Goal: Navigation & Orientation: Find specific page/section

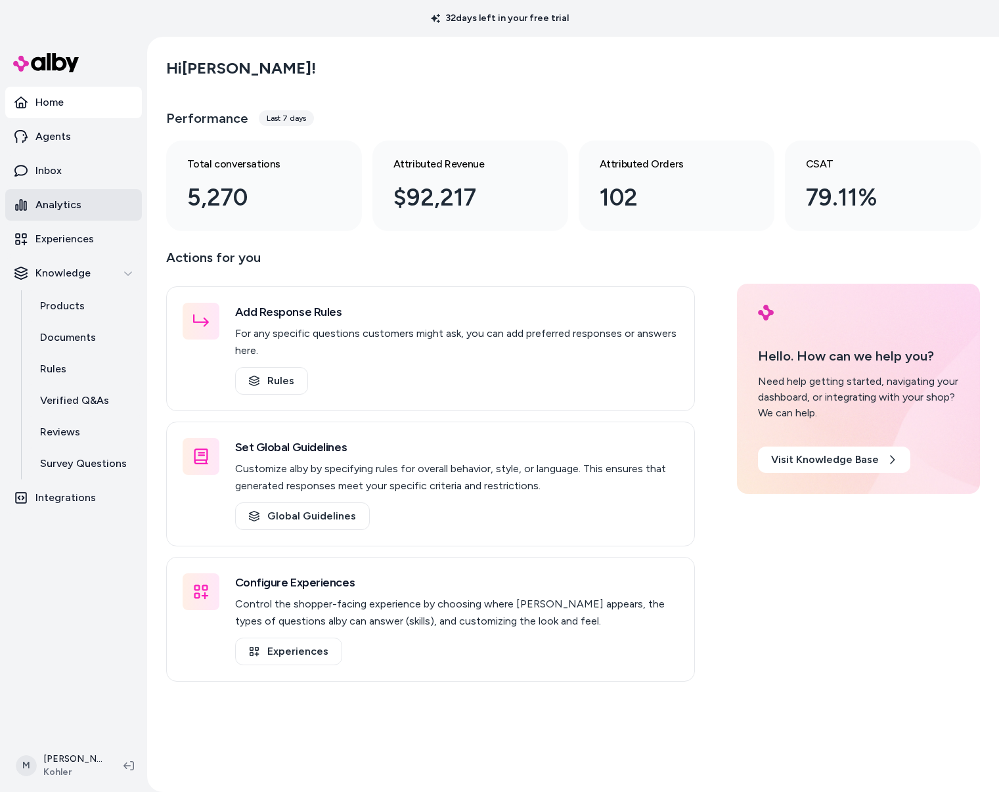
click at [76, 210] on p "Analytics" at bounding box center [58, 205] width 46 height 16
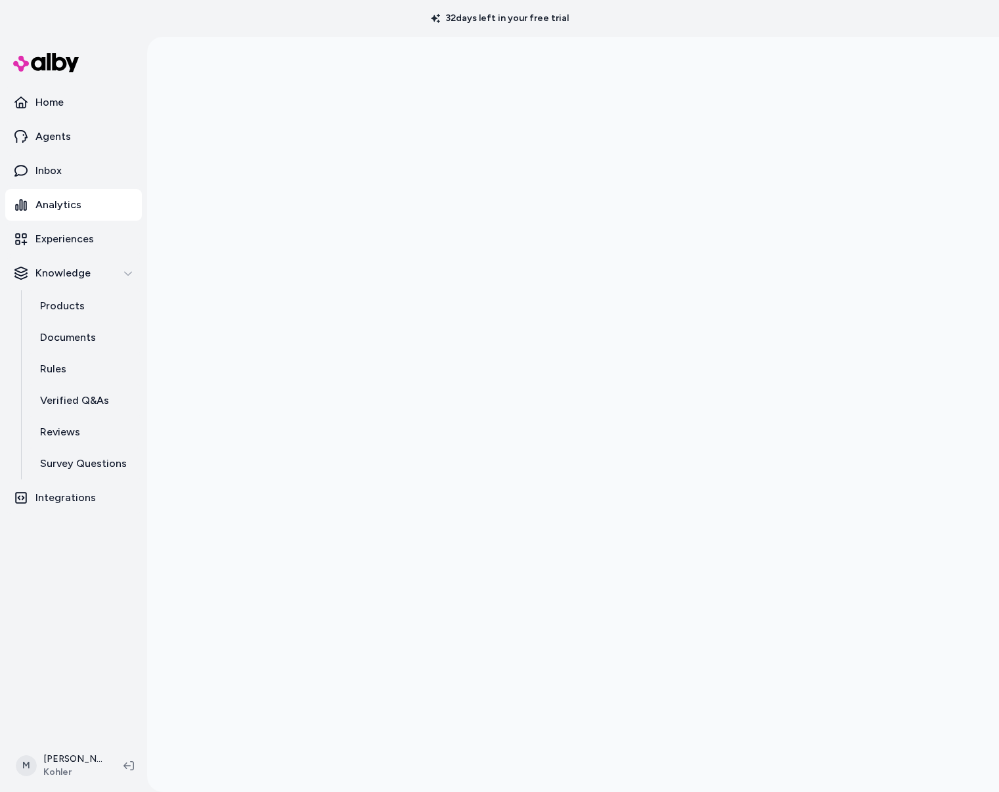
click at [74, 200] on p "Analytics" at bounding box center [58, 205] width 46 height 16
click at [55, 166] on p "Inbox" at bounding box center [48, 171] width 26 height 16
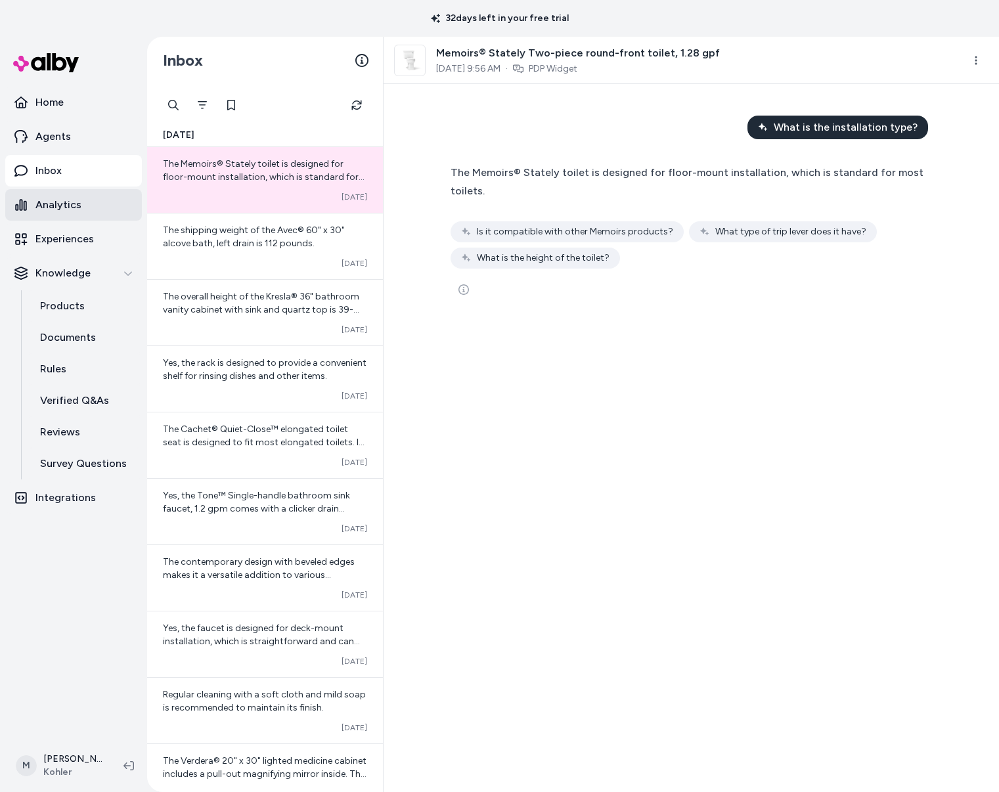
click at [41, 207] on p "Analytics" at bounding box center [58, 205] width 46 height 16
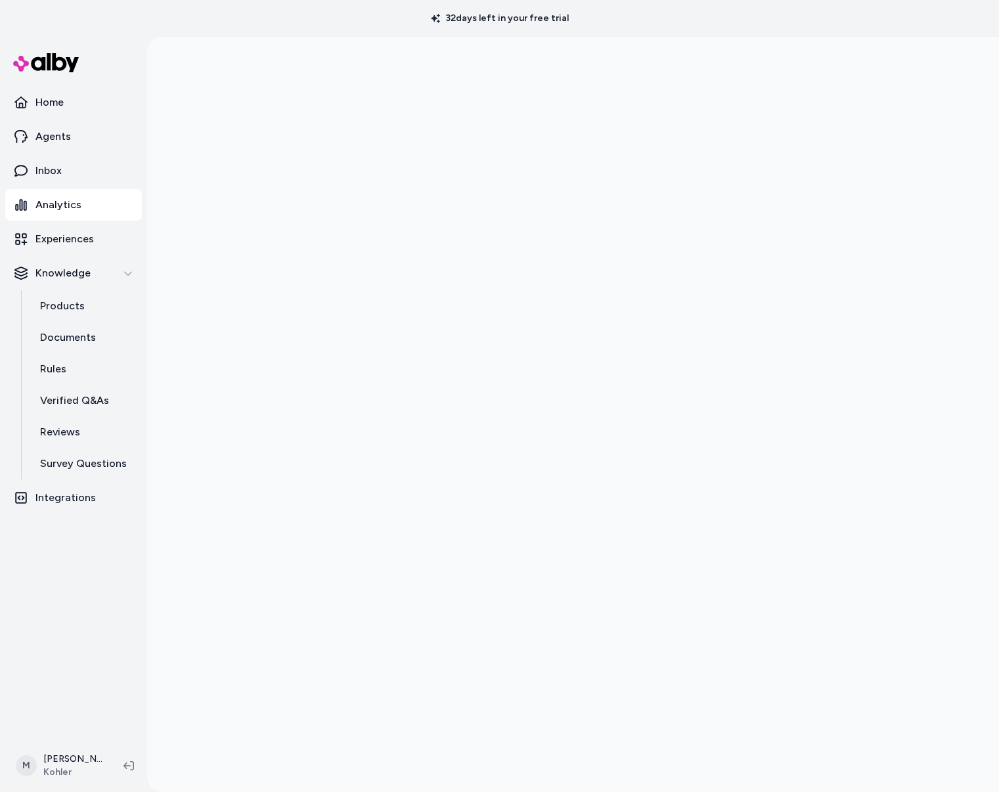
scroll to position [37, 0]
click at [59, 133] on p "Agents" at bounding box center [52, 137] width 35 height 16
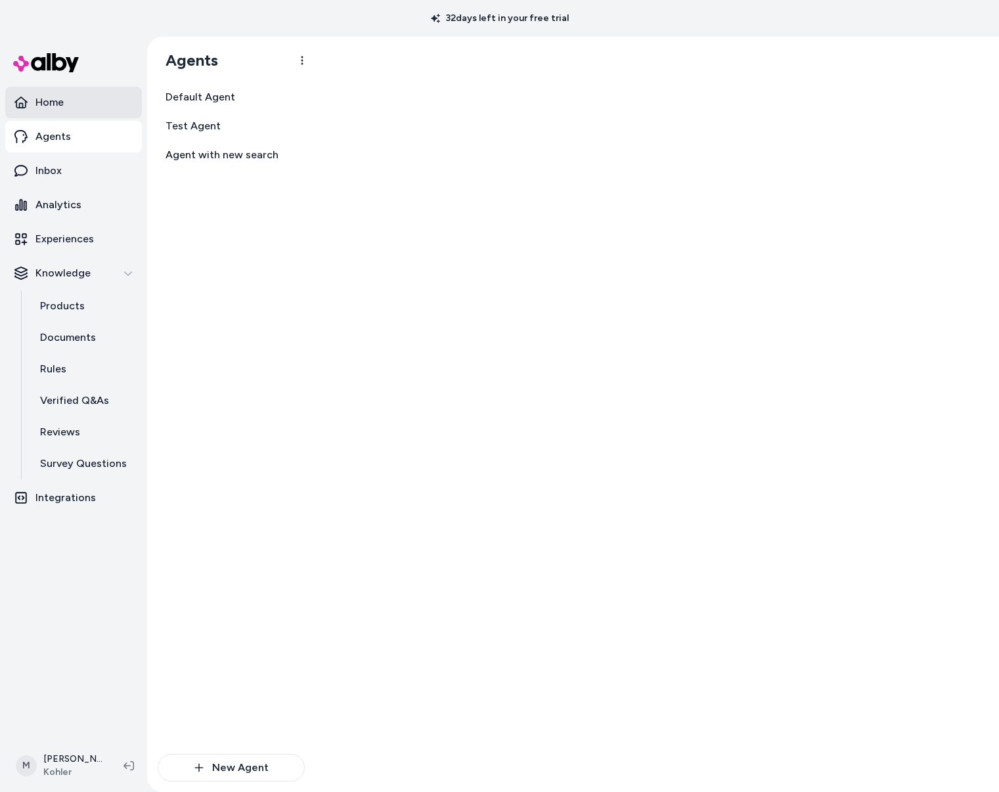
click at [50, 103] on p "Home" at bounding box center [49, 103] width 28 height 16
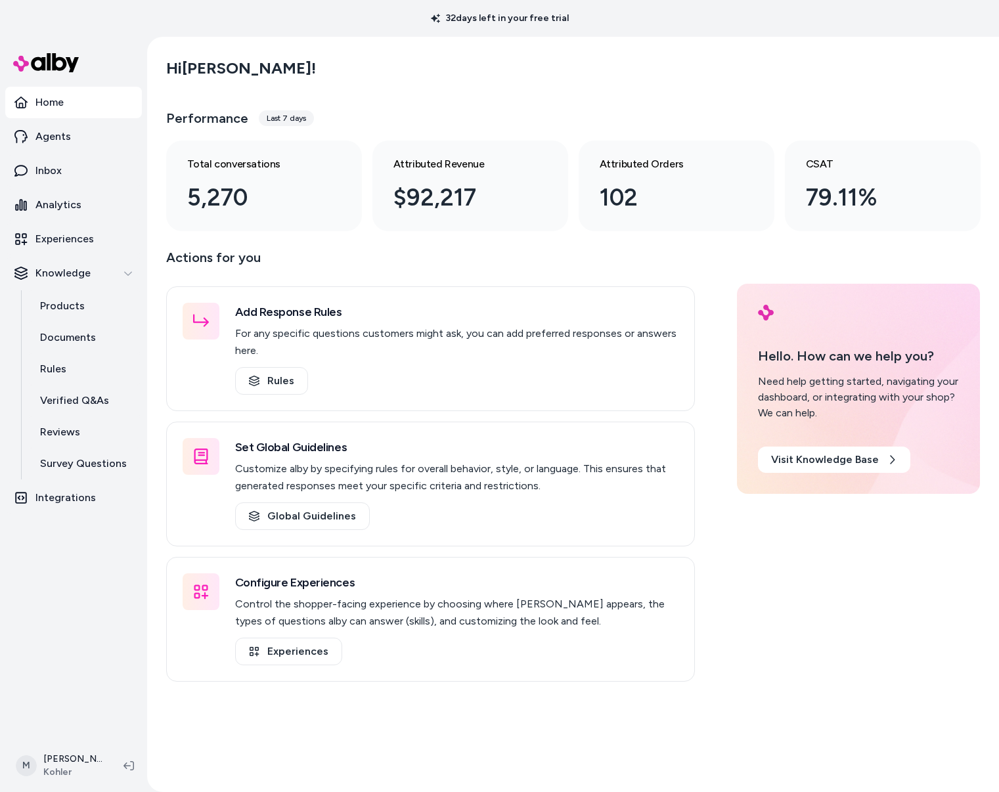
click at [277, 117] on div "Last 7 days" at bounding box center [286, 118] width 55 height 16
click at [49, 200] on p "Analytics" at bounding box center [58, 205] width 46 height 16
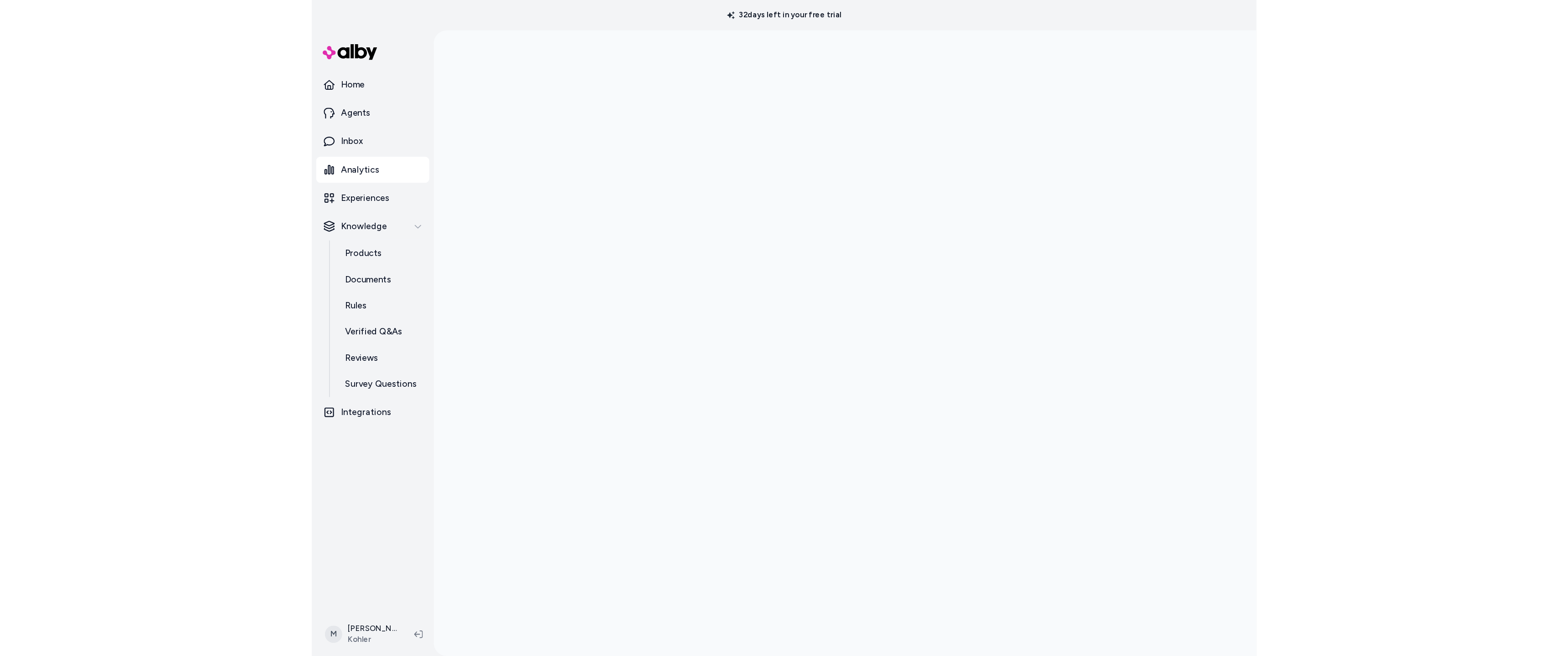
scroll to position [6, 0]
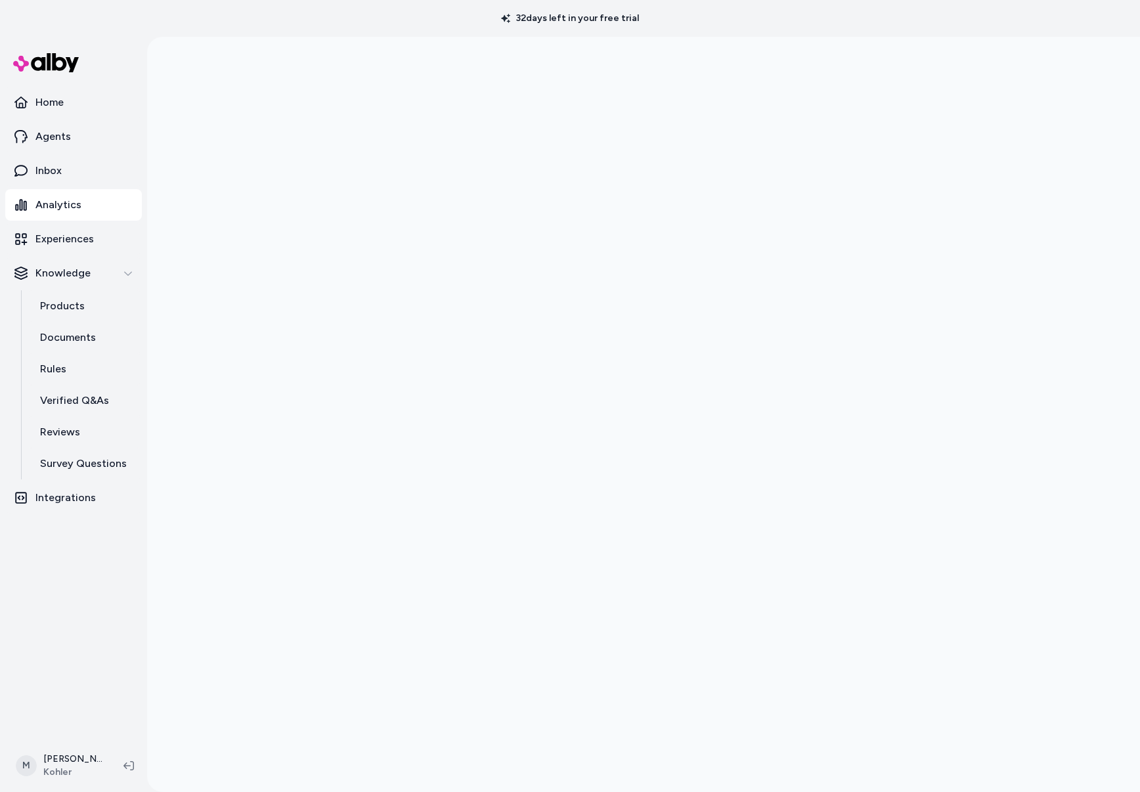
click at [212, 141] on div at bounding box center [643, 425] width 993 height 792
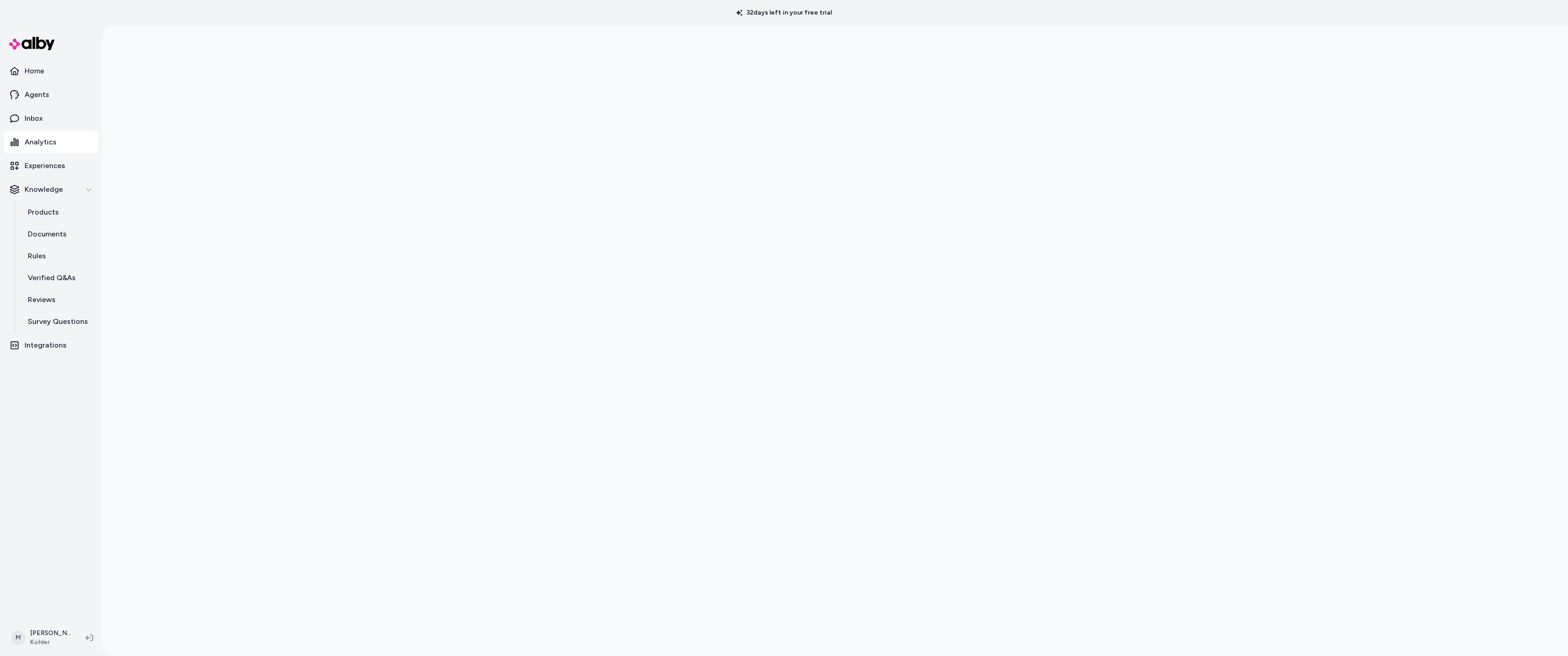
scroll to position [26, 0]
click at [692, 248] on div at bounding box center [835, 328] width 1465 height 656
drag, startPoint x: 35, startPoint y: 71, endPoint x: 212, endPoint y: 165, distance: 200.4
click at [35, 71] on p "Home" at bounding box center [34, 71] width 19 height 11
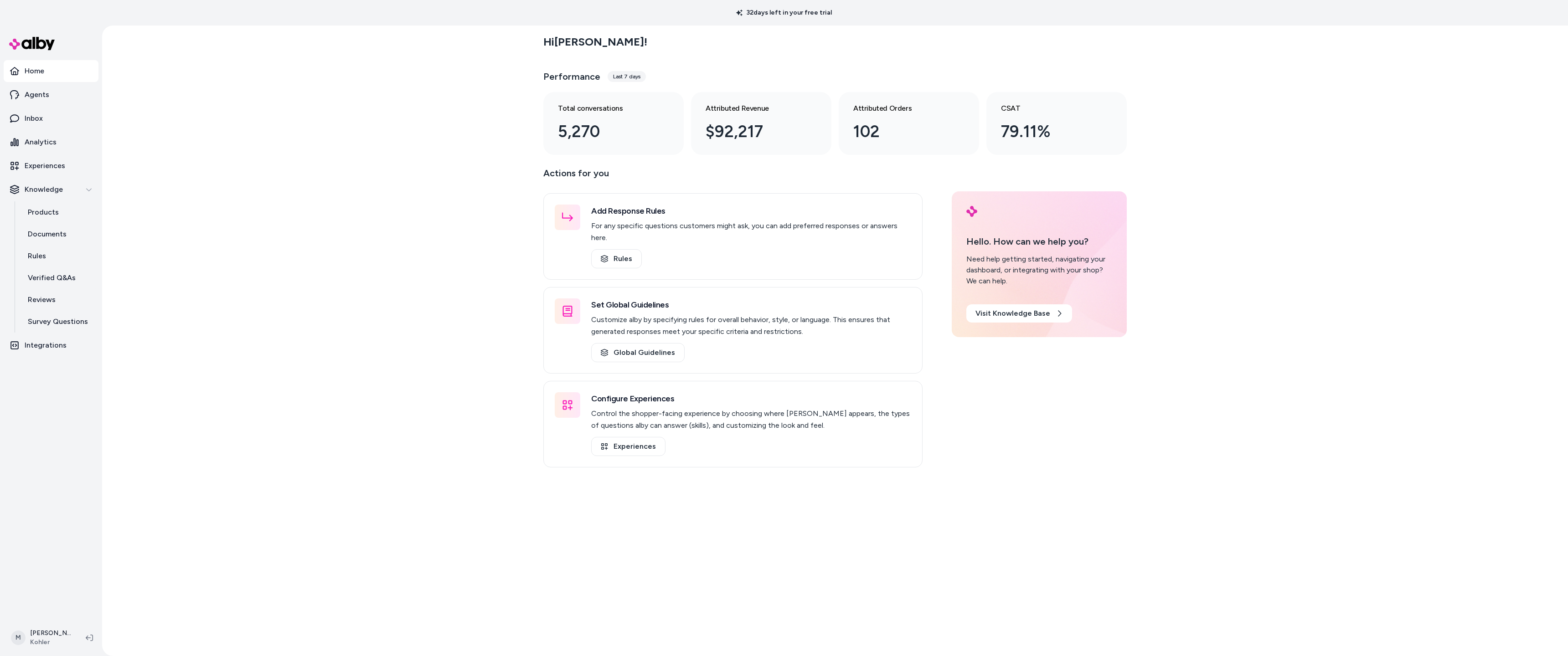
click at [623, 76] on div "Last 7 days" at bounding box center [627, 76] width 38 height 11
click at [44, 141] on p "Analytics" at bounding box center [40, 142] width 32 height 11
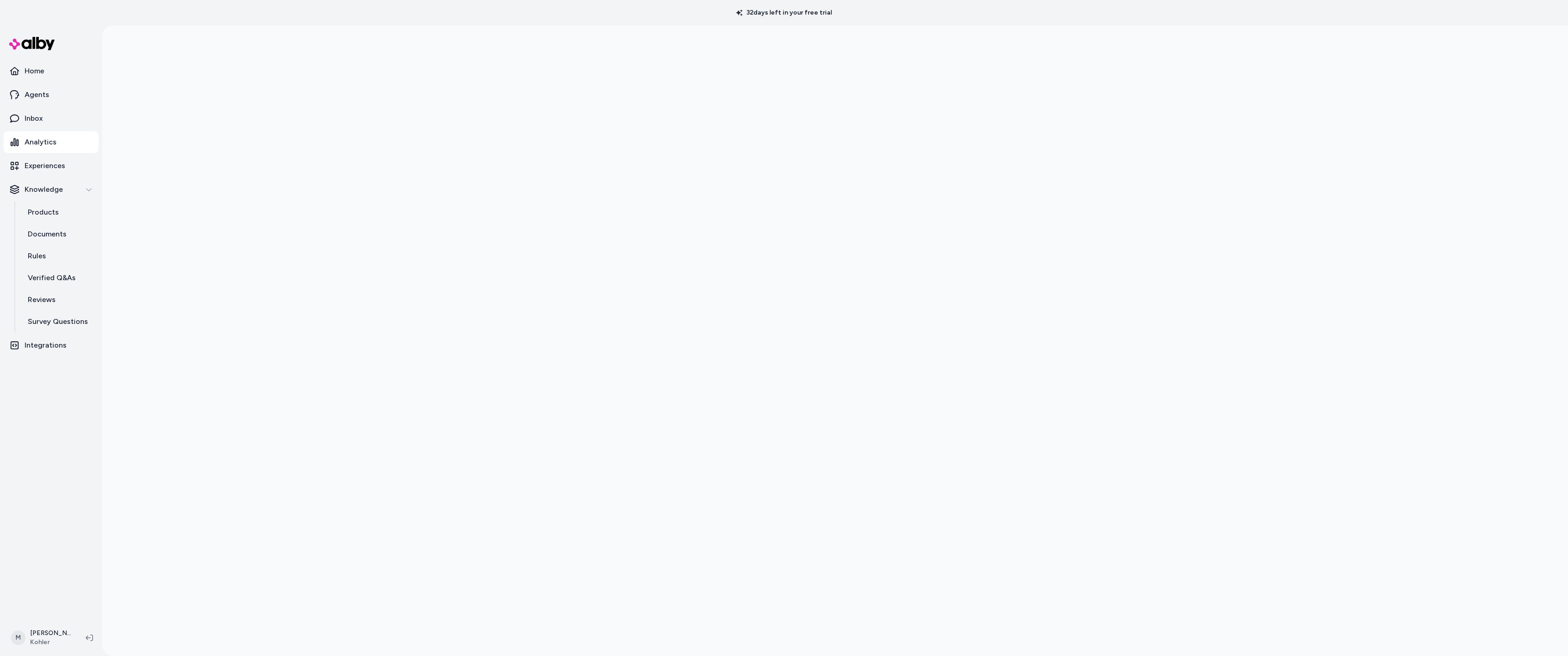
click at [1187, 372] on div at bounding box center [835, 354] width 1465 height 656
click at [38, 71] on p "Home" at bounding box center [34, 71] width 19 height 11
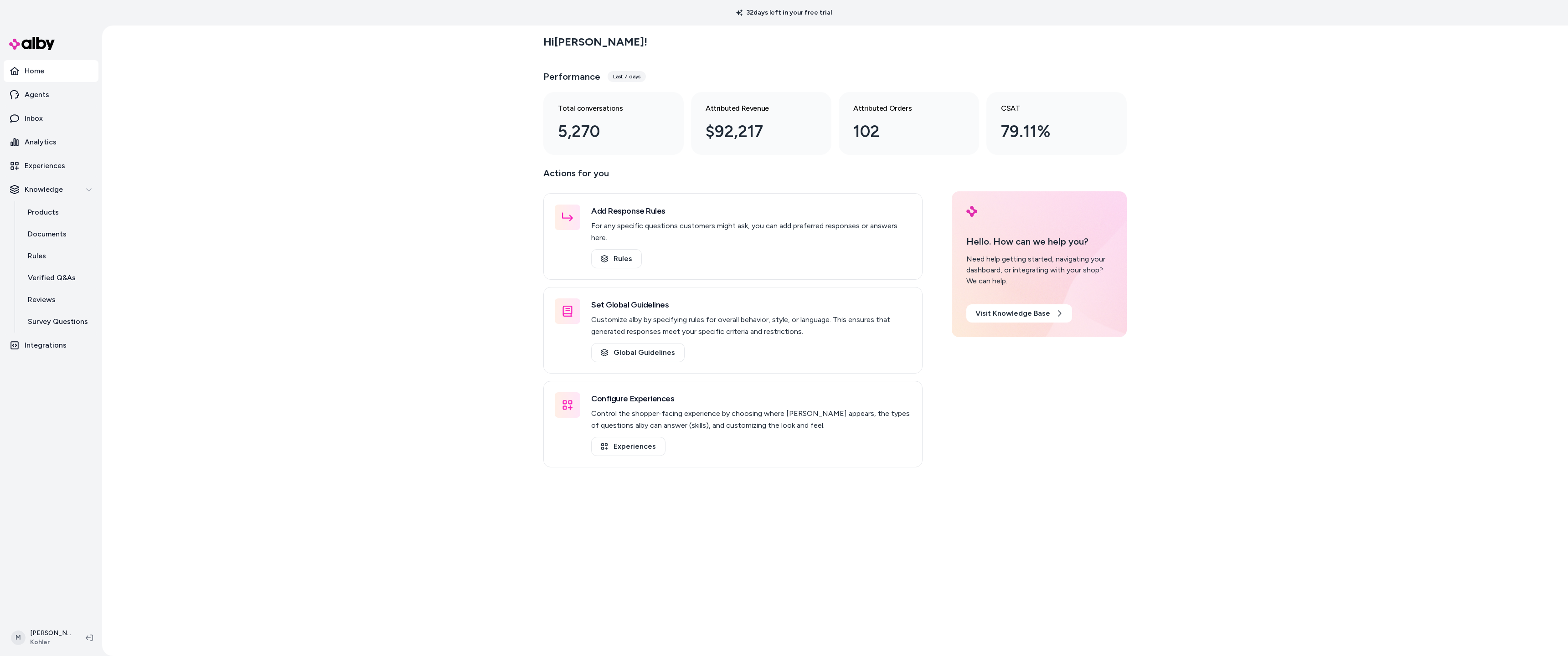
click at [766, 564] on main "Hi [PERSON_NAME] ! Performance Last 7 days Total conversations 5,270 Attributed…" at bounding box center [835, 354] width 583 height 656
